Goal: Register for event/course

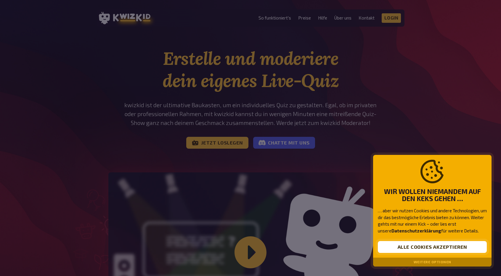
click at [418, 247] on button "Alle Cookies akzeptieren" at bounding box center [432, 247] width 109 height 12
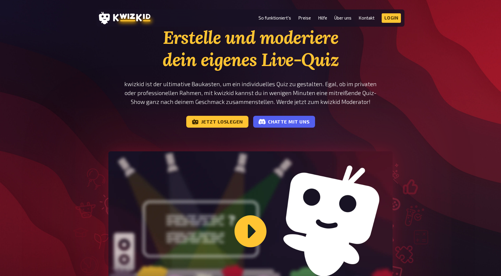
scroll to position [21, 0]
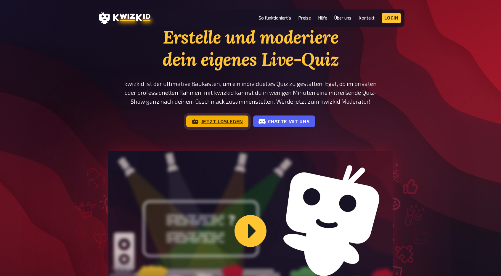
click at [220, 124] on link "Jetzt loslegen" at bounding box center [217, 121] width 62 height 12
click at [231, 122] on link "Jetzt loslegen" at bounding box center [217, 121] width 62 height 12
click at [211, 14] on header "MENU So funktioniert's Preise Hilfe Über uns Kontakt Impressum Login Discord In…" at bounding box center [250, 17] width 308 height 17
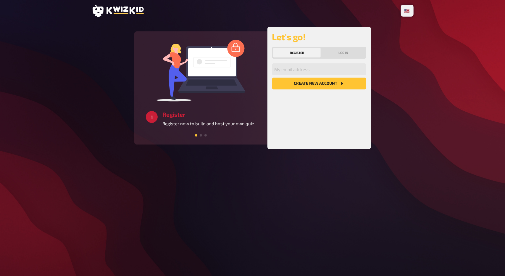
click at [297, 52] on button "Register" at bounding box center [297, 52] width 48 height 9
click at [290, 72] on input "email" at bounding box center [319, 69] width 94 height 12
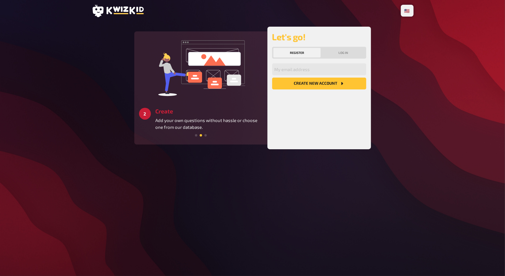
click at [109, 12] on icon at bounding box center [125, 11] width 37 height 8
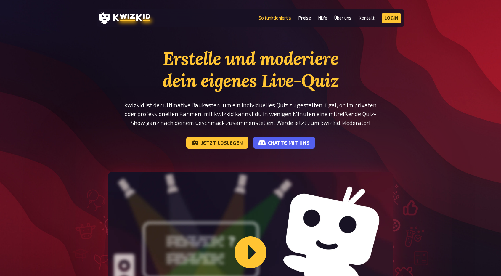
click at [286, 19] on link "So funktioniert's" at bounding box center [274, 17] width 33 height 5
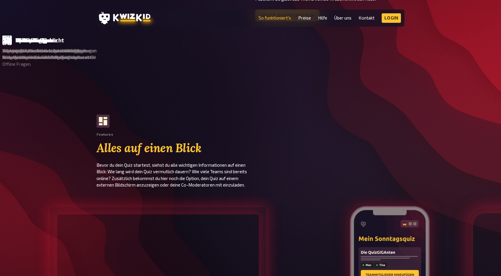
scroll to position [462, 0]
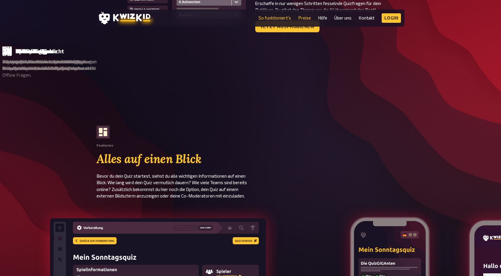
click at [307, 20] on link "Preise" at bounding box center [304, 17] width 13 height 5
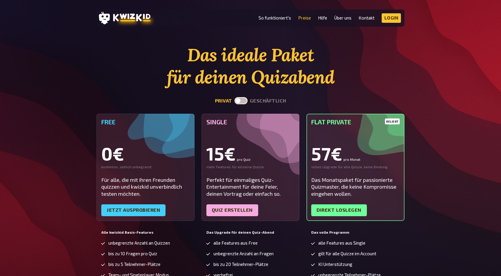
scroll to position [2, 0]
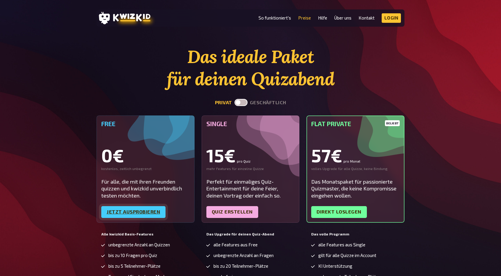
click at [117, 213] on link "Jetzt ausprobieren" at bounding box center [133, 212] width 64 height 12
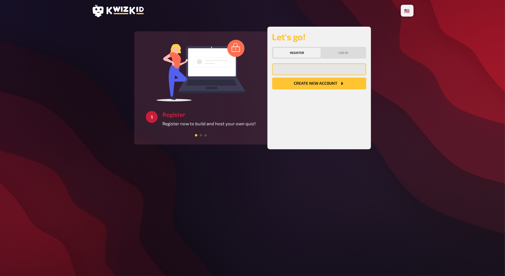
click at [302, 70] on input "email" at bounding box center [319, 69] width 94 height 12
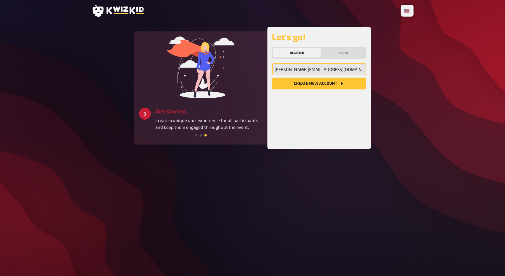
type input "jonas.ghiloufi@gmail.com"
click at [310, 86] on button "Create new account" at bounding box center [319, 84] width 94 height 12
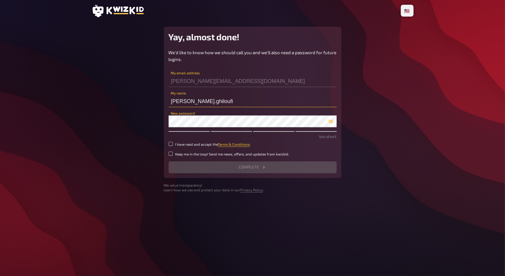
click at [184, 104] on input "jonas.ghiloufi" at bounding box center [253, 101] width 168 height 12
type input "[PERSON_NAME]"
click at [182, 128] on div "We'd like to know how we should call you and we'll also need a password for fut…" at bounding box center [253, 111] width 168 height 124
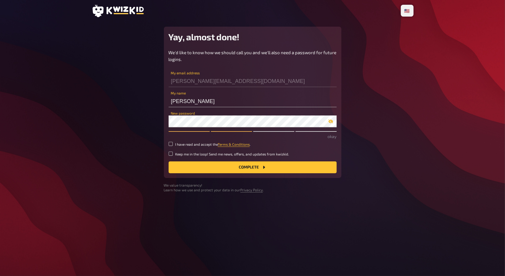
click at [331, 122] on icon "button" at bounding box center [330, 122] width 5 height 4
click at [331, 122] on icon "button" at bounding box center [330, 121] width 5 height 5
click at [172, 144] on input "I have read and accept the Terms & Conditions ." at bounding box center [171, 144] width 4 height 4
checkbox input "true"
click at [224, 168] on button "Complete" at bounding box center [253, 167] width 168 height 12
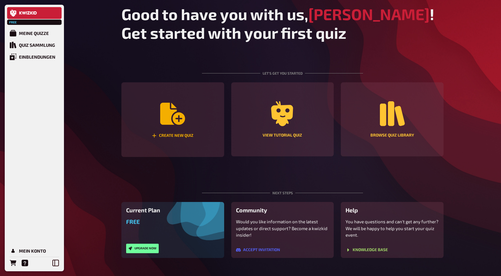
click at [207, 121] on div "Create new quiz" at bounding box center [172, 119] width 103 height 75
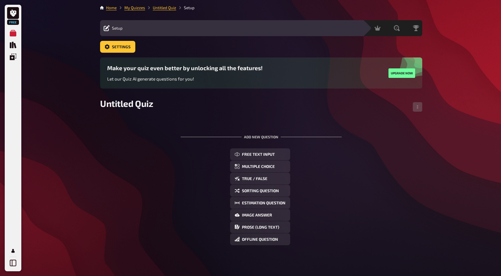
scroll to position [7, 0]
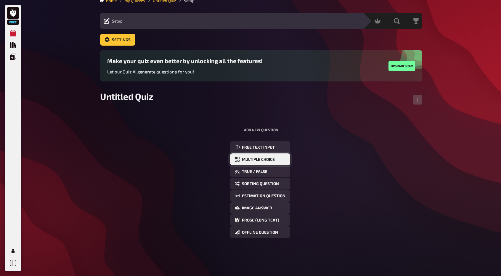
click at [259, 159] on span "Multiple Choice" at bounding box center [258, 159] width 33 height 4
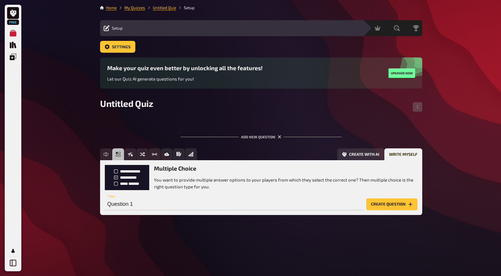
scroll to position [0, 0]
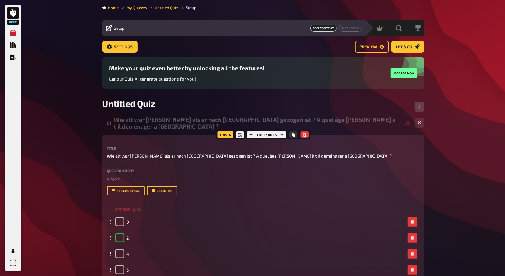
checkbox input "true"
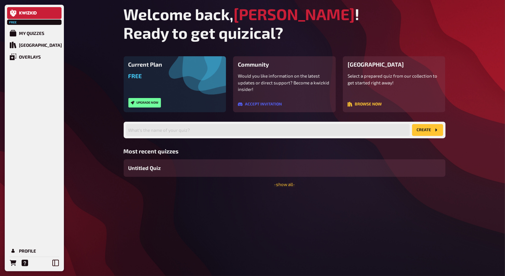
click at [38, 32] on div "My Quizzes" at bounding box center [31, 32] width 25 height 5
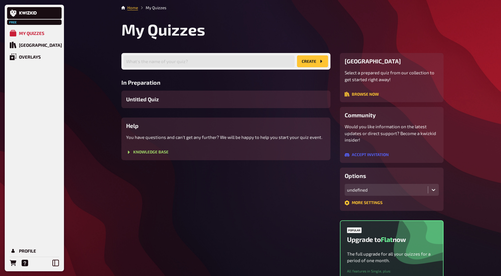
click at [158, 103] on span "Untitled Quiz" at bounding box center [142, 99] width 33 height 8
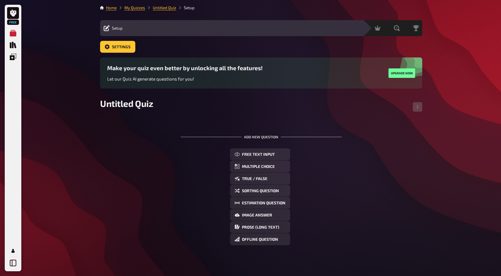
click at [135, 28] on div "Edit Content Quiz Lobby" at bounding box center [242, 28] width 233 height 7
click at [266, 166] on span "Multiple Choice" at bounding box center [258, 167] width 33 height 4
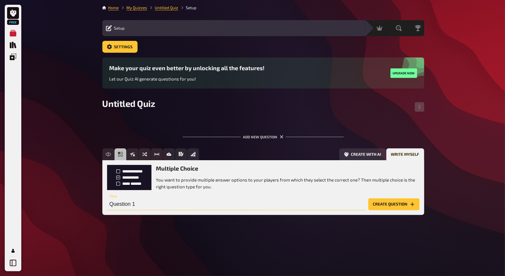
click at [143, 207] on input "Question 1" at bounding box center [236, 204] width 259 height 12
paste input "Wie alt war [PERSON_NAME] als er nach [GEOGRAPHIC_DATA] gezogen ist ? A quel âg…"
click at [360, 204] on input "Wie alt war [PERSON_NAME] als er nach [GEOGRAPHIC_DATA] gezogen ist ? A quel âg…" at bounding box center [236, 204] width 259 height 12
type input "Wie alt war [PERSON_NAME] als er nach [GEOGRAPHIC_DATA] gezogen ist ? A quel âg…"
click at [384, 204] on button "Create question" at bounding box center [393, 204] width 51 height 12
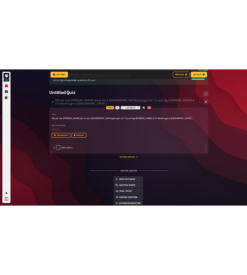
scroll to position [106, 0]
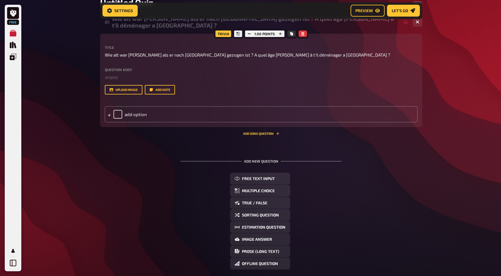
click at [107, 117] on div "add option" at bounding box center [261, 114] width 312 height 16
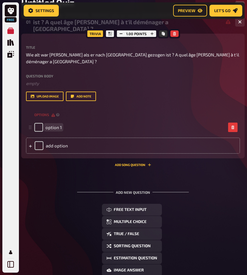
click at [71, 123] on div "option 1" at bounding box center [130, 127] width 192 height 9
click at [59, 140] on div "add option" at bounding box center [133, 146] width 214 height 16
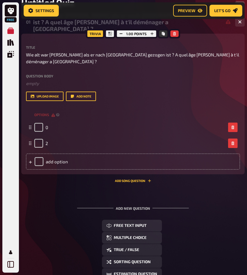
click at [54, 154] on div "add option" at bounding box center [133, 162] width 214 height 16
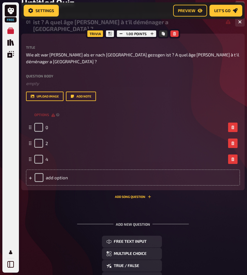
click at [53, 175] on div "add option" at bounding box center [133, 178] width 214 height 16
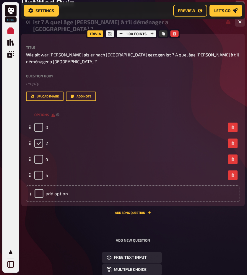
click at [38, 139] on input "checkbox" at bounding box center [38, 143] width 9 height 9
checkbox input "true"
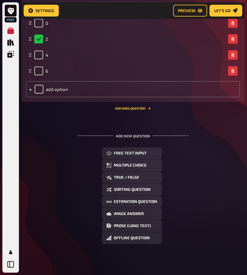
scroll to position [120, 0]
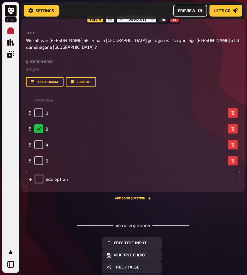
click at [194, 13] on button "Preview" at bounding box center [190, 11] width 34 height 12
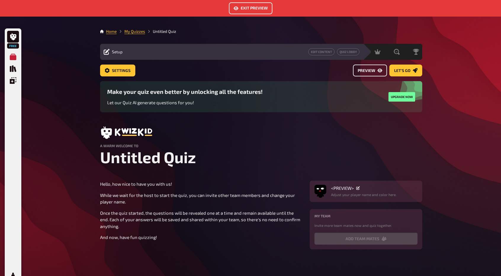
click at [372, 69] on span "Preview" at bounding box center [365, 71] width 17 height 4
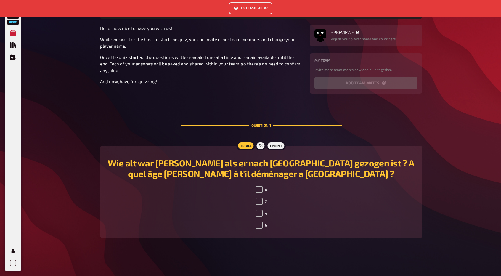
scroll to position [161, 0]
click at [259, 204] on input "2" at bounding box center [258, 201] width 7 height 7
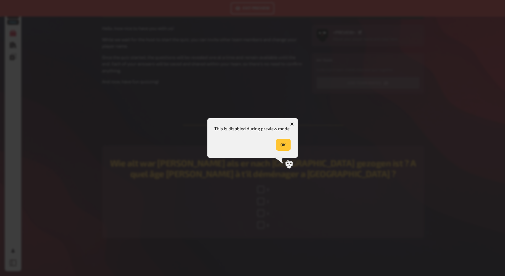
click at [284, 141] on button "OK" at bounding box center [283, 145] width 15 height 12
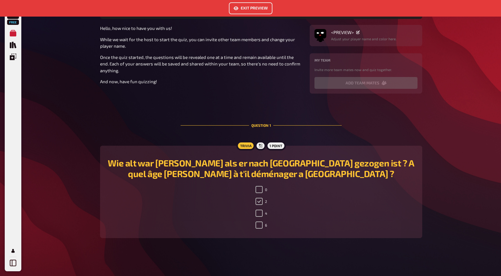
click at [260, 199] on input "2" at bounding box center [258, 201] width 7 height 7
checkbox input "false"
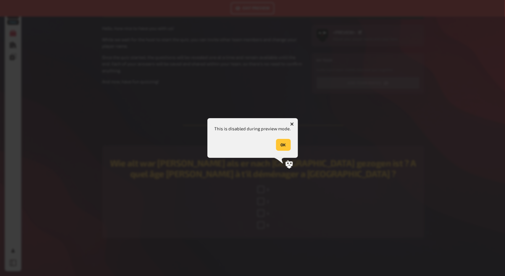
click at [284, 144] on button "OK" at bounding box center [283, 145] width 15 height 12
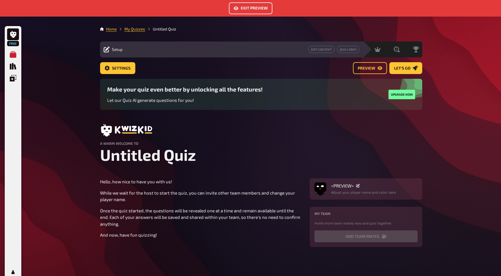
scroll to position [0, 0]
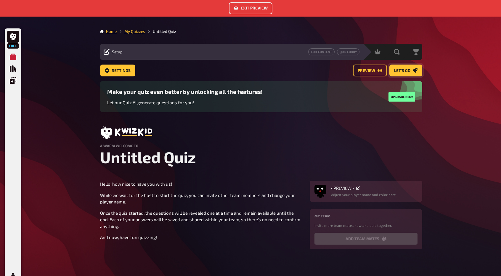
click at [402, 72] on span "Let's go" at bounding box center [402, 71] width 16 height 4
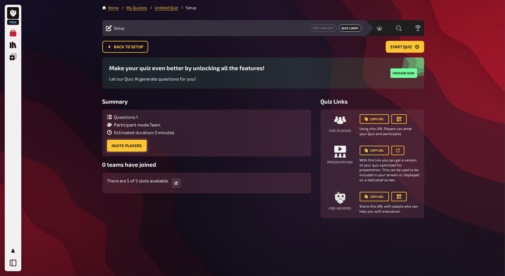
click at [122, 143] on button "Invite Players" at bounding box center [127, 146] width 40 height 12
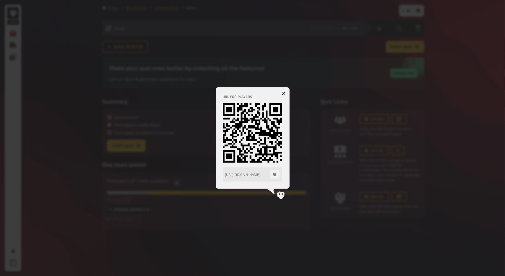
click at [294, 55] on div at bounding box center [252, 138] width 505 height 276
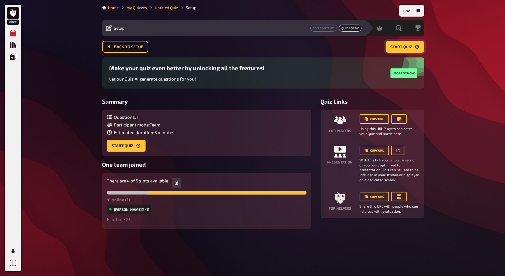
click at [401, 47] on span "Start Quiz" at bounding box center [402, 47] width 22 height 4
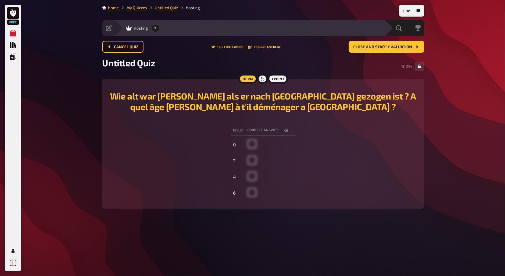
click at [254, 128] on th "correct answer" at bounding box center [270, 130] width 50 height 11
click at [257, 148] on td at bounding box center [270, 144] width 50 height 15
click at [332, 46] on div "Cancel Quiz URL for players Trigger Overlay Close and start evaluation" at bounding box center [263, 47] width 322 height 12
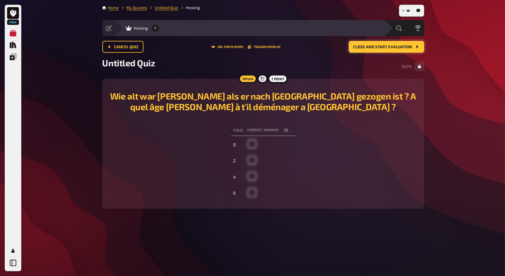
click at [362, 46] on span "Close and start evaluation" at bounding box center [383, 47] width 59 height 4
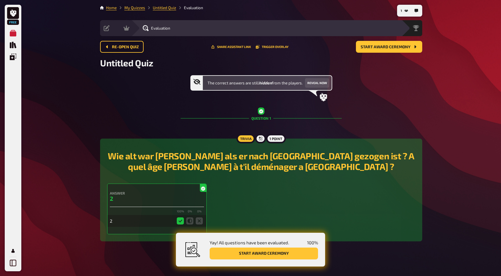
scroll to position [4, 0]
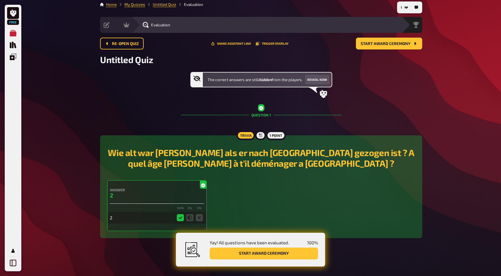
click at [374, 86] on div "The correct answers are still hidden from the players. Reveal now" at bounding box center [261, 85] width 322 height 26
click at [231, 44] on button "Share assistant link" at bounding box center [231, 44] width 40 height 4
click at [11, 14] on icon at bounding box center [13, 12] width 6 height 7
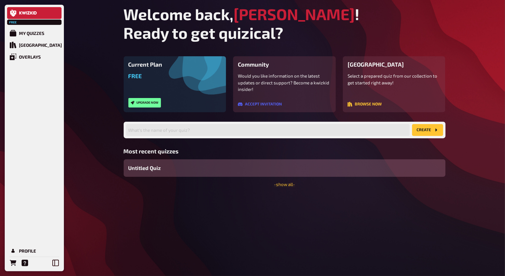
click at [25, 57] on div "Overlays" at bounding box center [30, 56] width 22 height 5
